Goal: Task Accomplishment & Management: Use online tool/utility

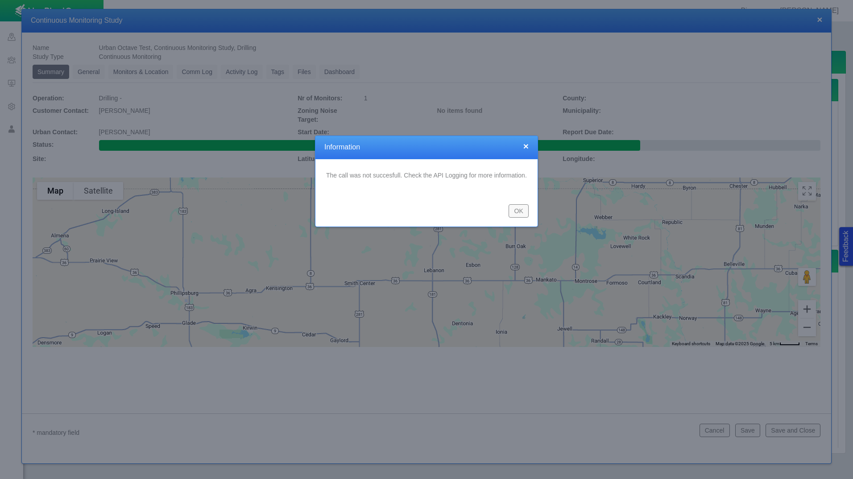
type textarea "x"
click at [522, 212] on button "OK" at bounding box center [519, 210] width 20 height 13
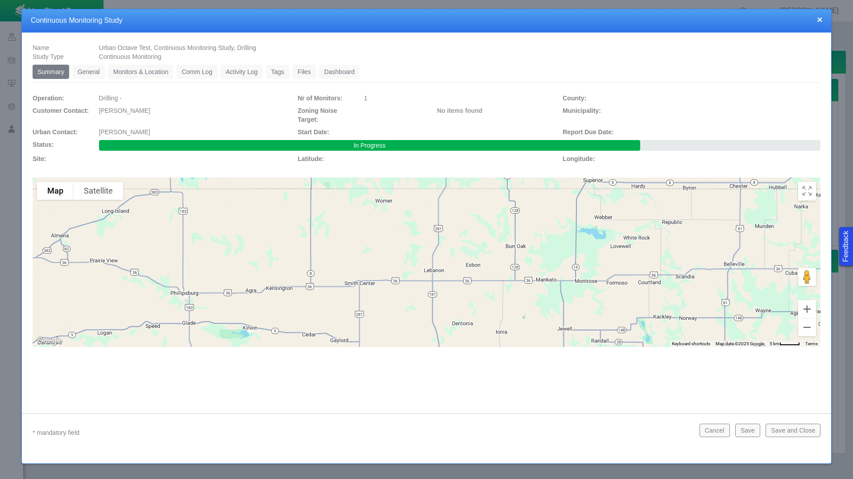
click at [91, 75] on link "General" at bounding box center [89, 72] width 32 height 14
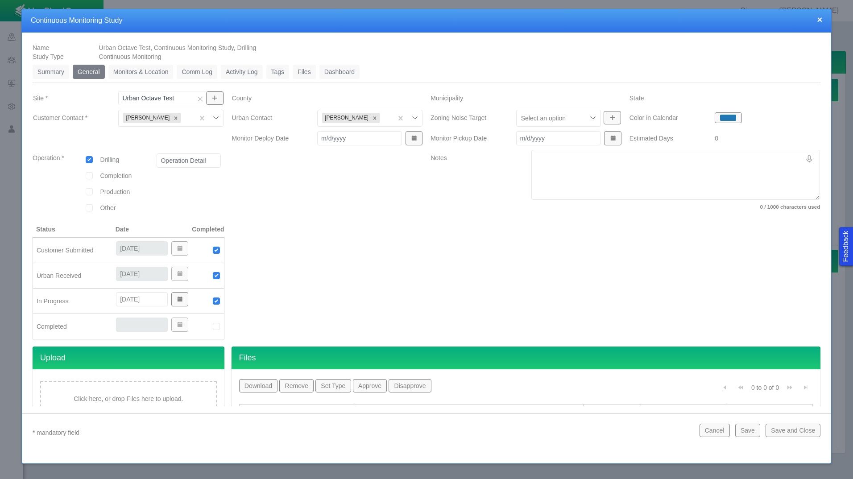
click at [146, 77] on link "Monitors & Location" at bounding box center [140, 72] width 65 height 14
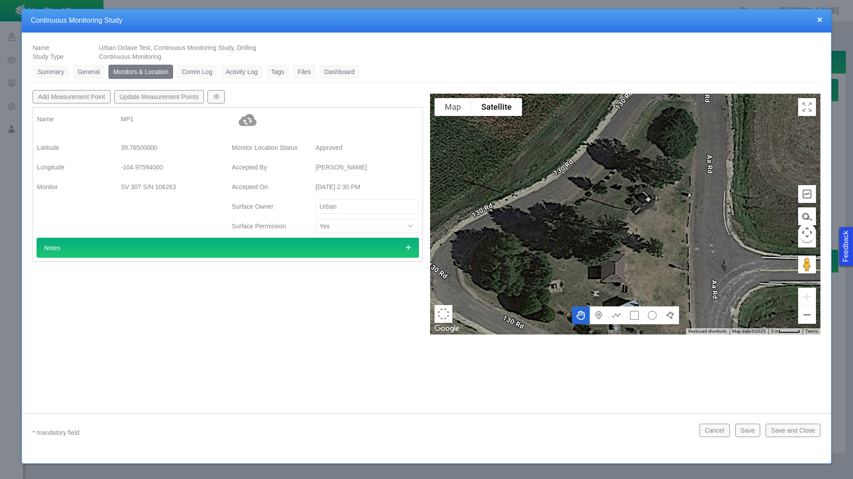
click at [189, 70] on link "Comm Log" at bounding box center [197, 72] width 40 height 14
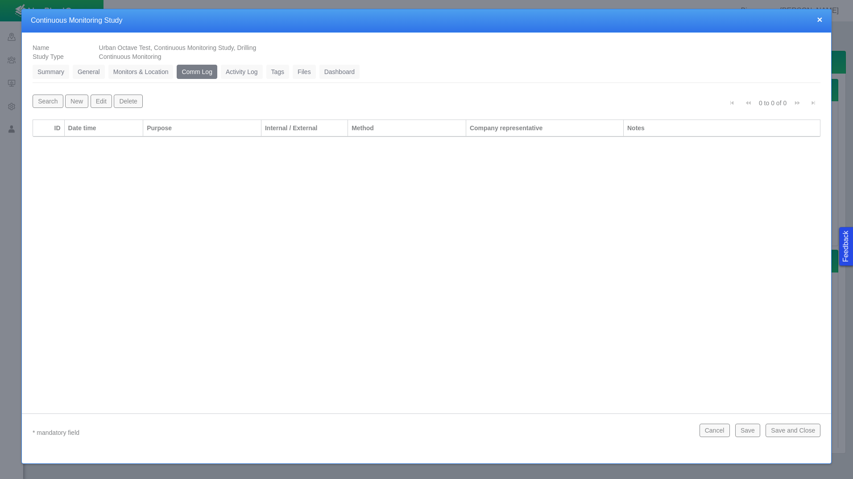
click at [248, 75] on link "Activity Log" at bounding box center [242, 72] width 42 height 14
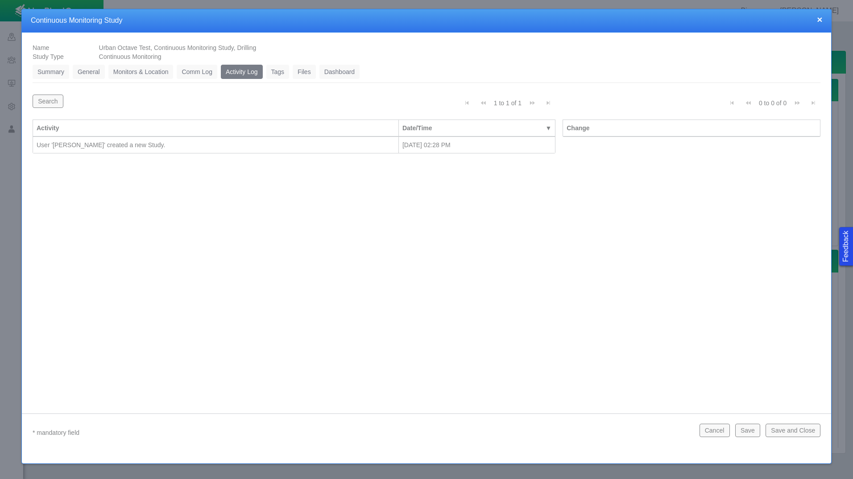
click at [275, 75] on link "Tags" at bounding box center [277, 72] width 23 height 14
click at [305, 74] on link "Files" at bounding box center [304, 72] width 23 height 14
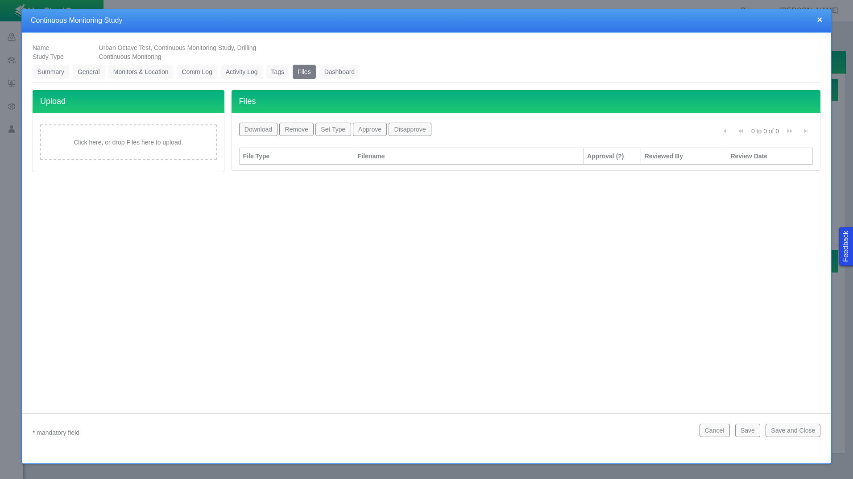
click at [347, 75] on link "Dashboard" at bounding box center [340, 72] width 41 height 14
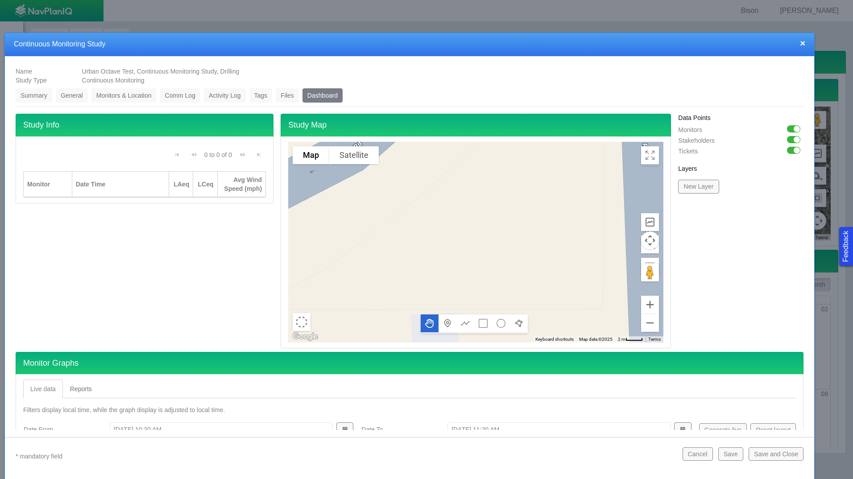
drag, startPoint x: 819, startPoint y: 20, endPoint x: 792, endPoint y: 50, distance: 41.1
click at [792, 50] on div "× Continuous Monitoring Study" at bounding box center [410, 44] width 810 height 23
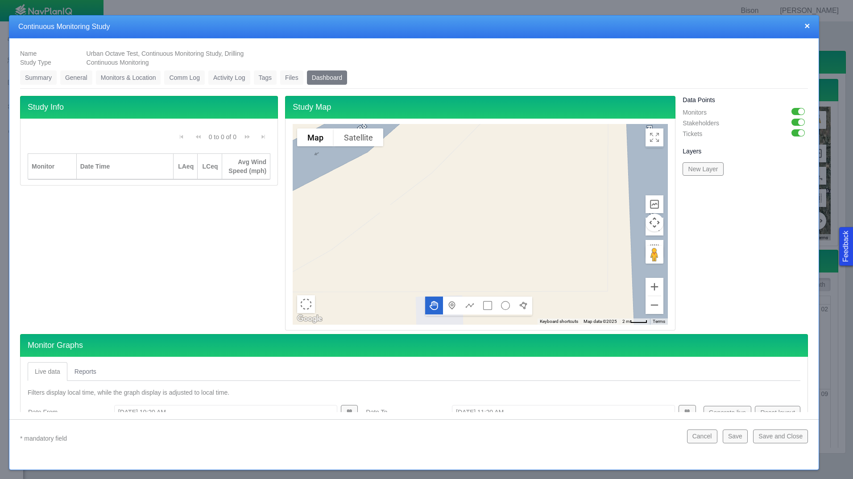
click at [770, 25] on h4 "Continuous Monitoring Study" at bounding box center [414, 26] width 792 height 9
